Goal: Check status: Check status

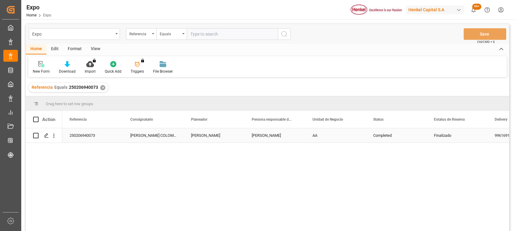
click at [276, 134] on div "[PERSON_NAME]" at bounding box center [274, 135] width 61 height 14
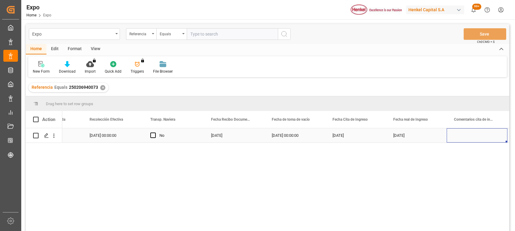
scroll to position [0, 2470]
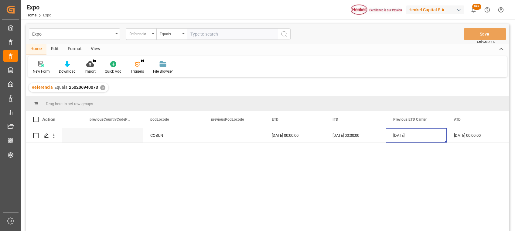
click at [101, 85] on div "✕" at bounding box center [102, 87] width 5 height 5
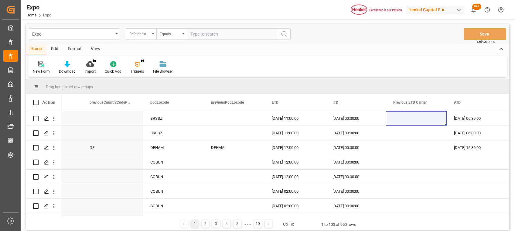
click at [242, 34] on input "text" at bounding box center [232, 34] width 91 height 12
paste input "251006960014"
type input "251006960014"
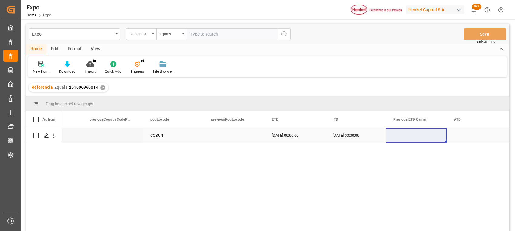
click at [402, 135] on div "Press SPACE to select this row." at bounding box center [416, 135] width 61 height 14
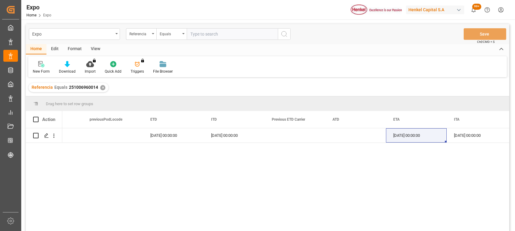
click at [98, 87] on div "Referencia Equals 251006960014 ✕" at bounding box center [69, 87] width 80 height 9
click at [102, 87] on div "✕" at bounding box center [102, 87] width 5 height 5
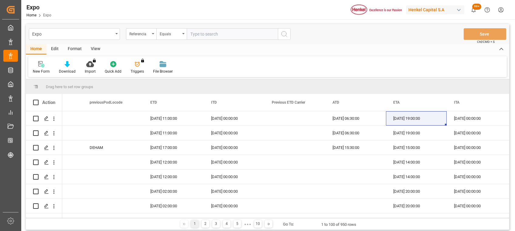
click at [229, 36] on input "text" at bounding box center [232, 34] width 91 height 12
paste input "251006940178"
type input "251006940178"
